Goal: Task Accomplishment & Management: Use online tool/utility

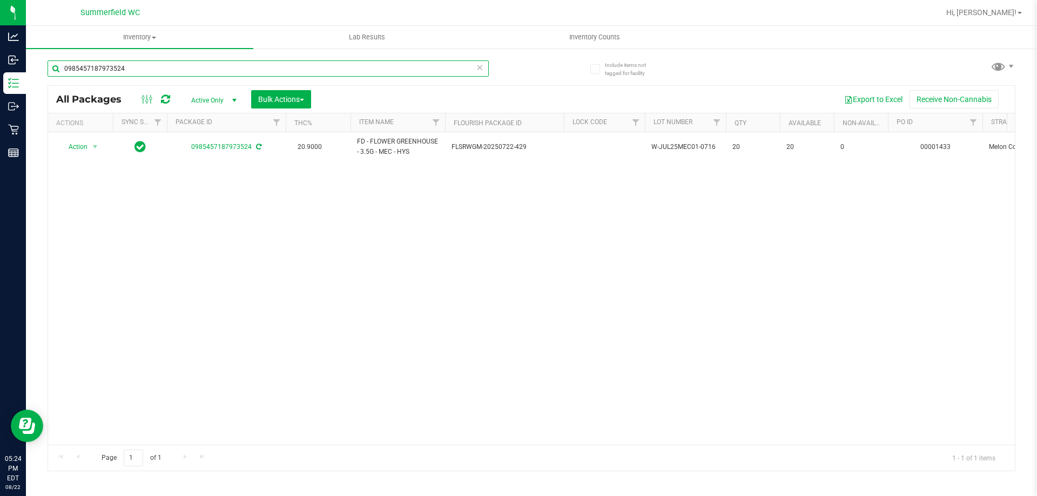
click at [167, 68] on input "0985457187973524" at bounding box center [268, 69] width 441 height 16
type input "2"
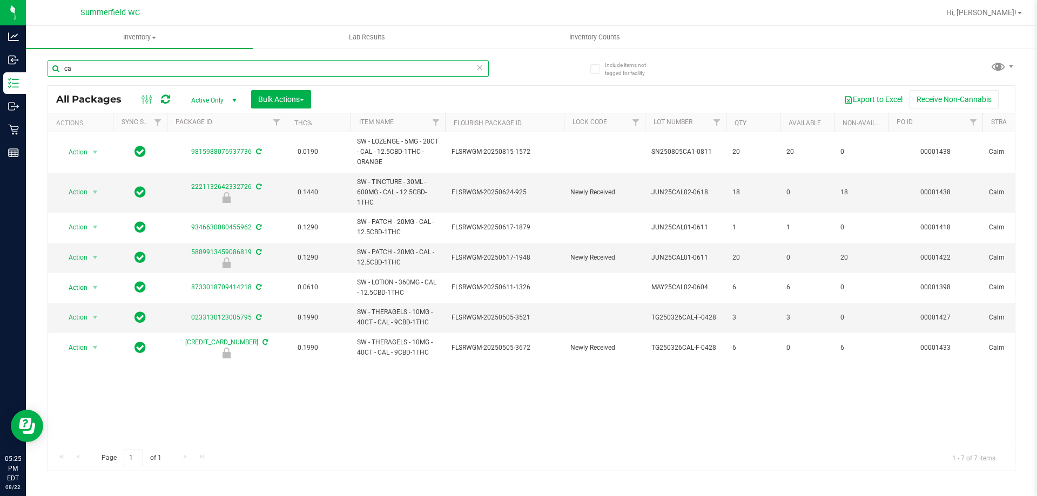
type input "c"
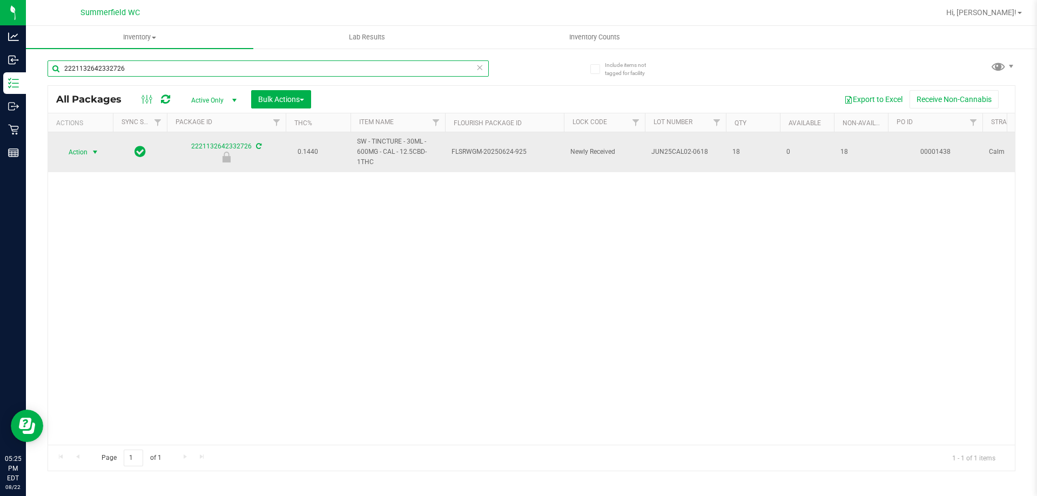
type input "2221132642332726"
click at [92, 152] on span "select" at bounding box center [95, 152] width 9 height 9
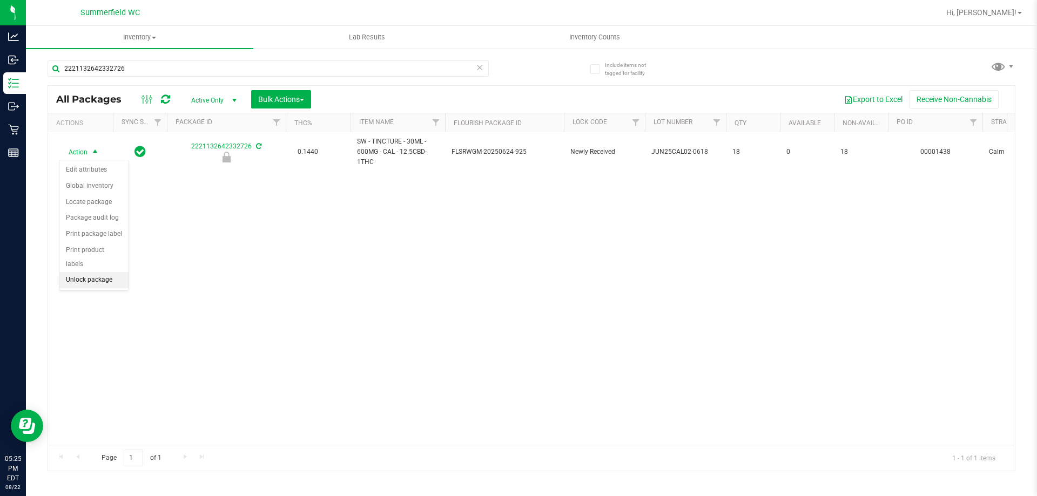
click at [98, 272] on li "Unlock package" at bounding box center [93, 280] width 69 height 16
